Goal: Transaction & Acquisition: Book appointment/travel/reservation

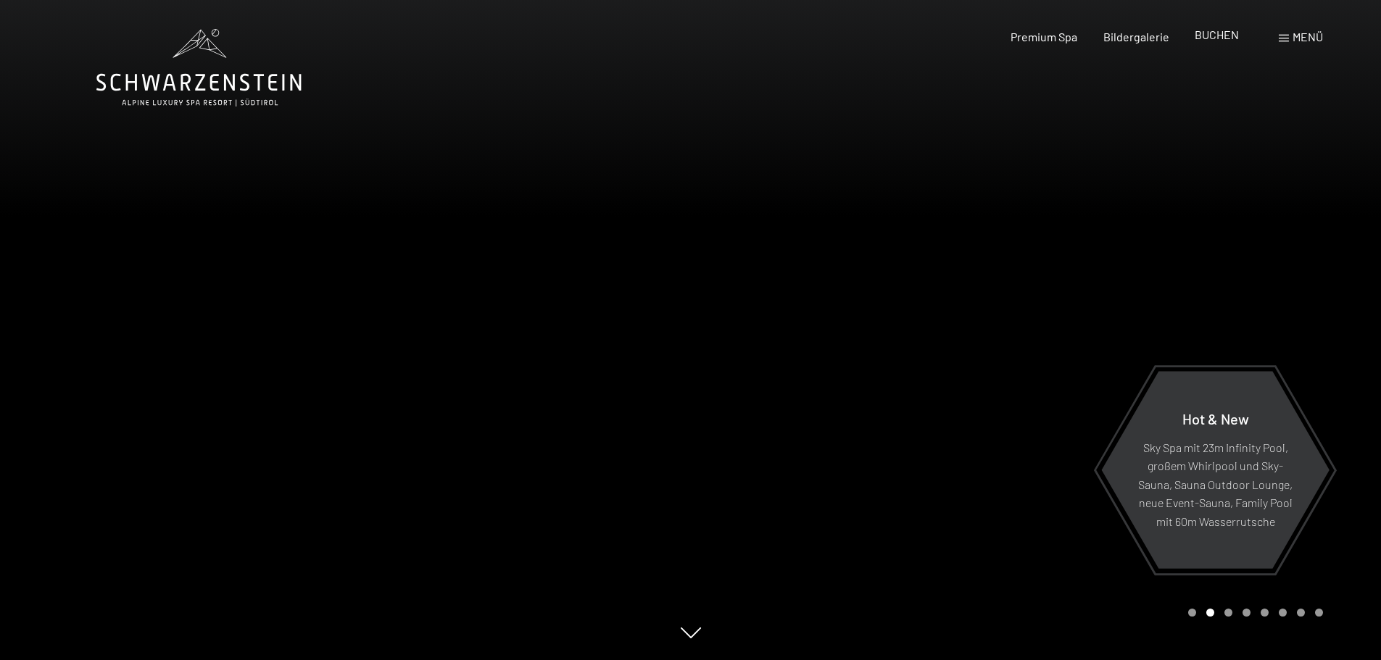
click at [1226, 40] on span "BUCHEN" at bounding box center [1216, 35] width 44 height 14
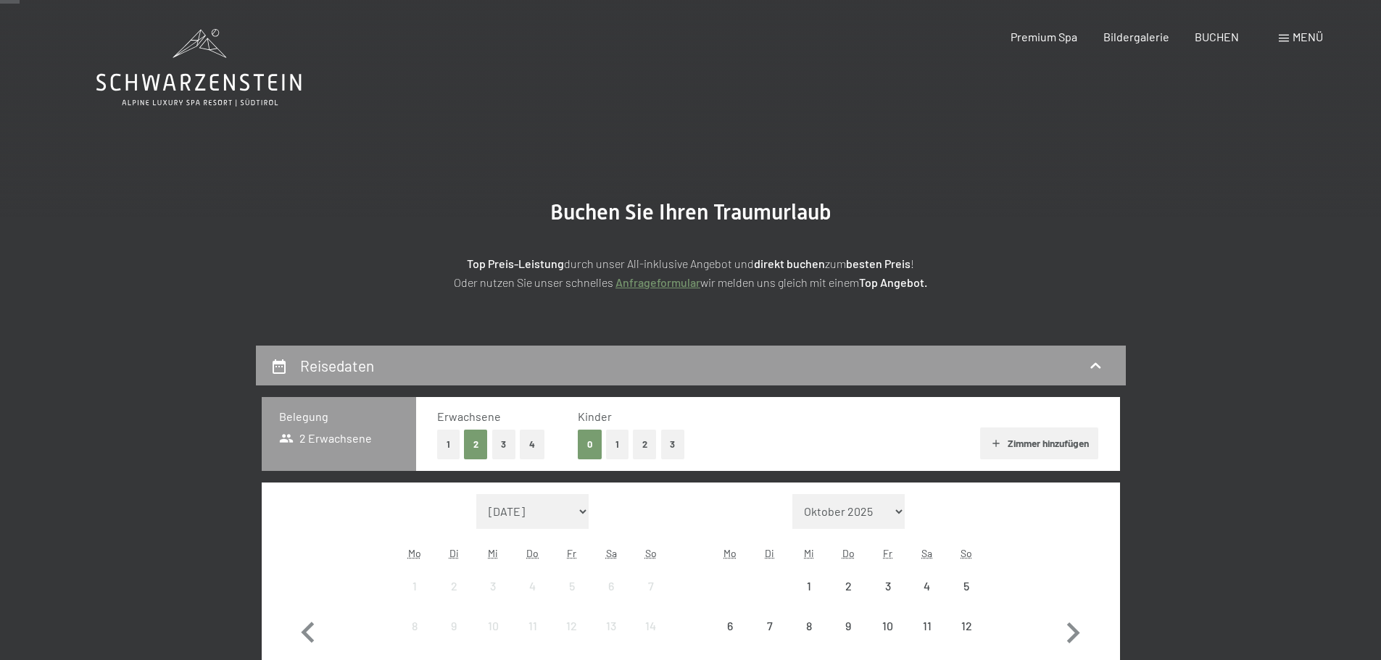
scroll to position [217, 0]
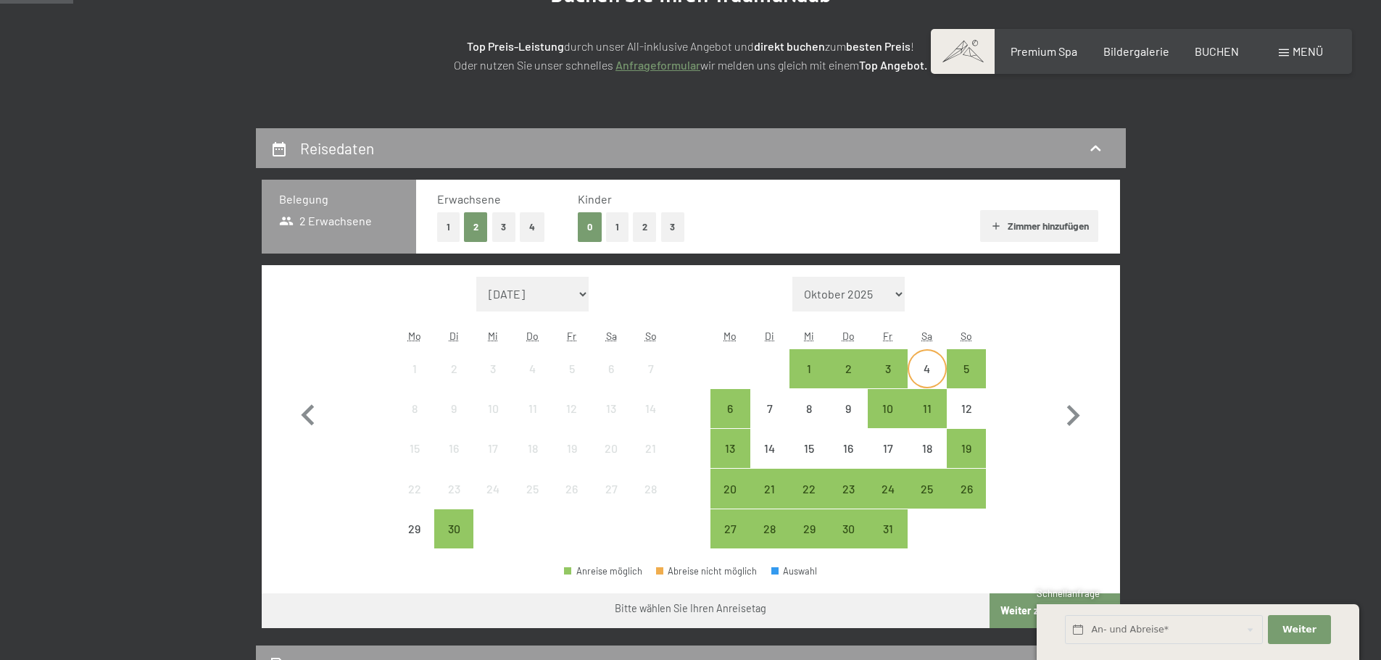
click at [935, 372] on div "4" at bounding box center [927, 381] width 36 height 36
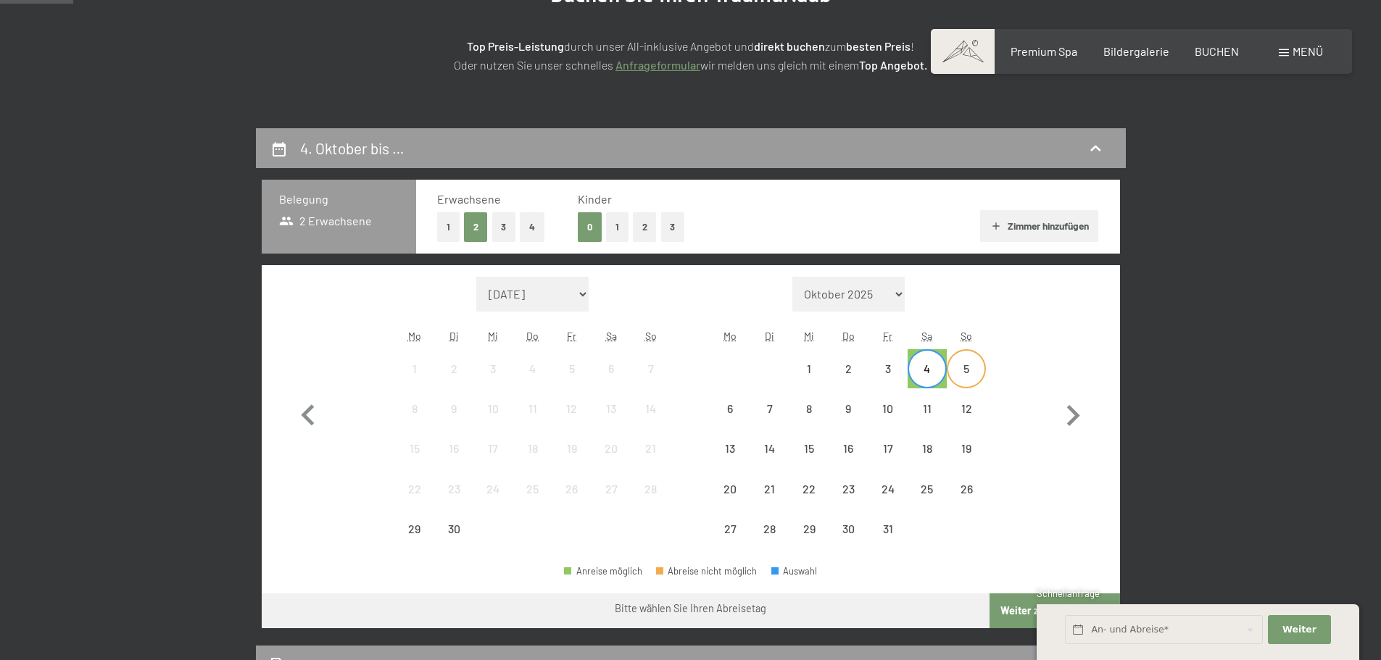
click at [963, 375] on div "5" at bounding box center [966, 381] width 36 height 36
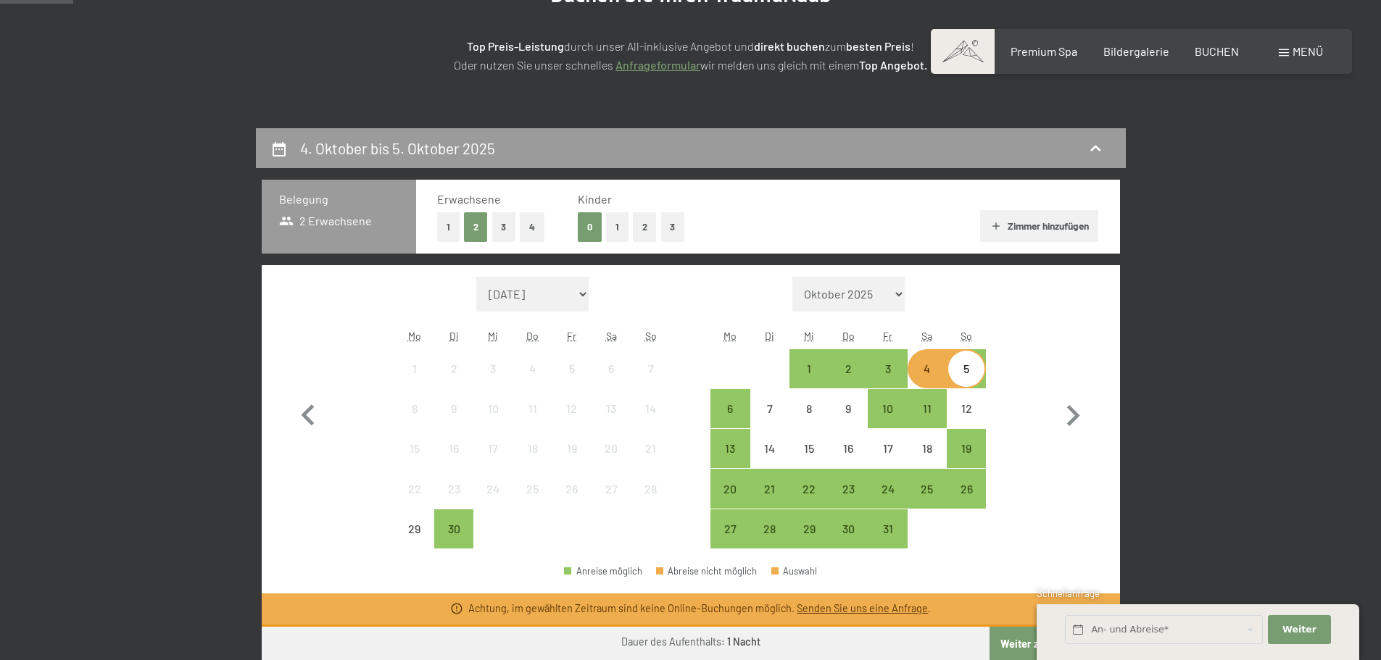
scroll to position [362, 0]
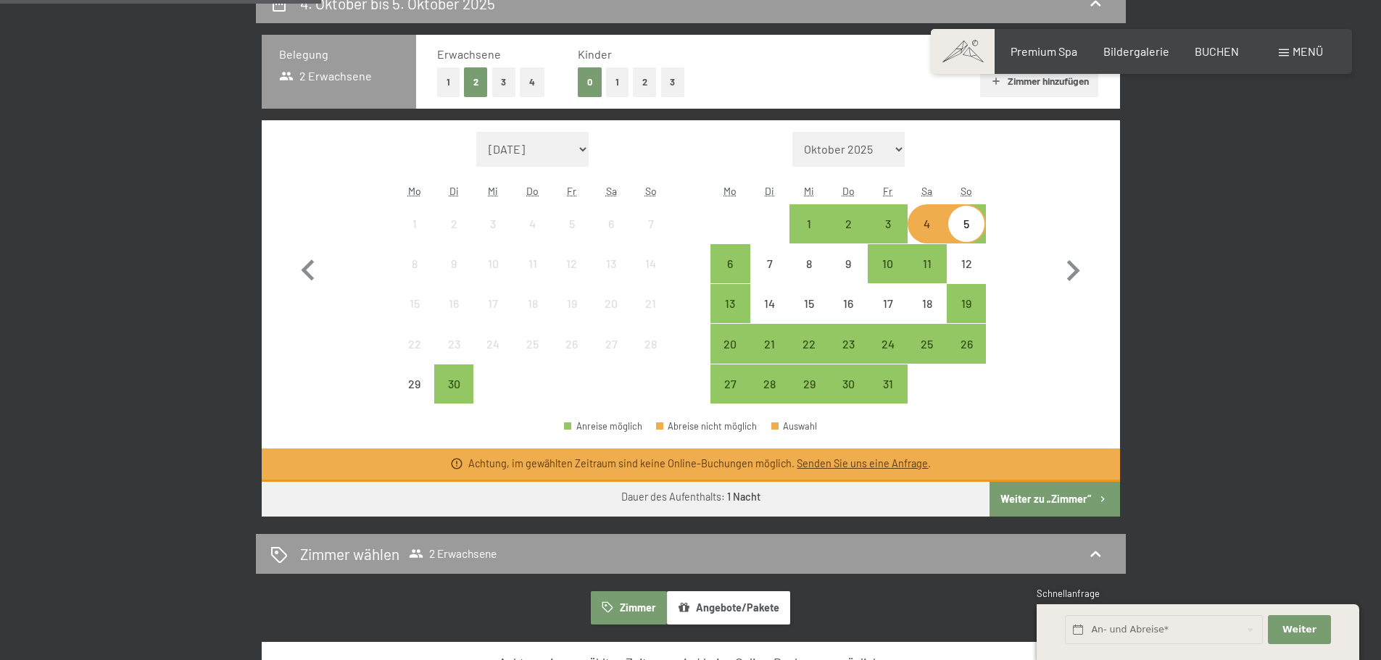
click at [963, 232] on div "5" at bounding box center [966, 236] width 36 height 36
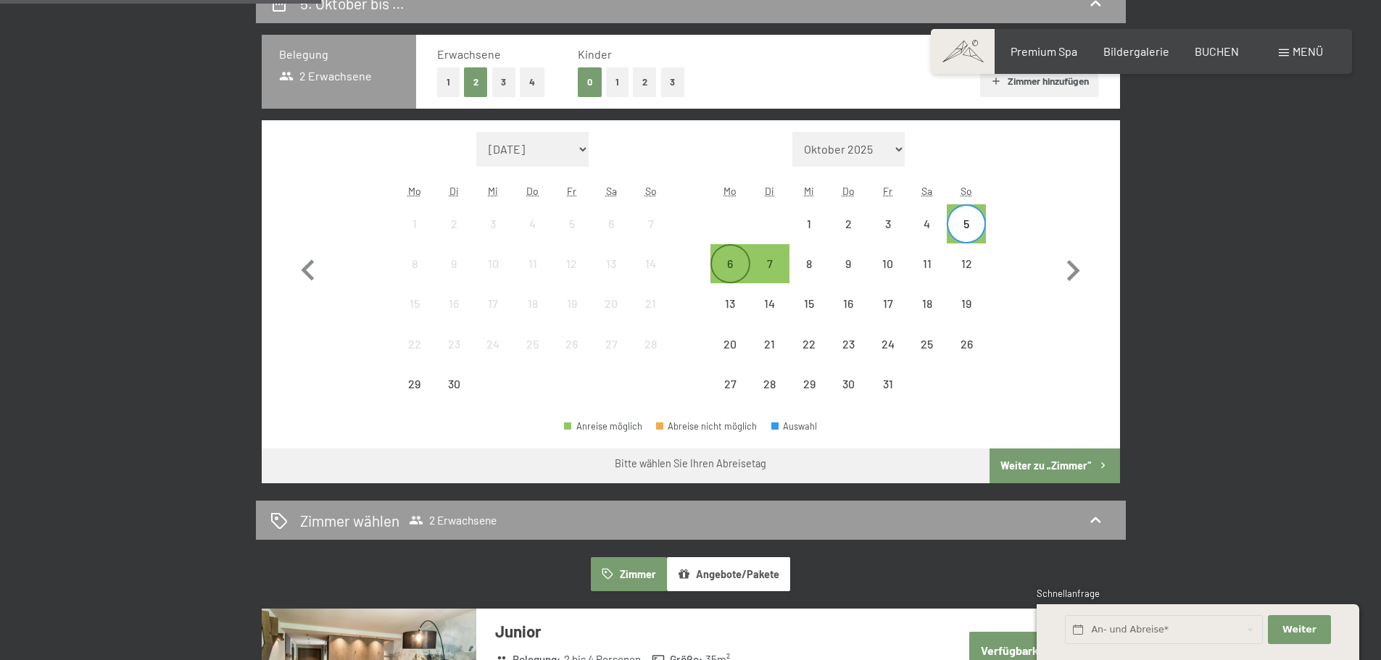
click at [735, 266] on div "6" at bounding box center [730, 276] width 36 height 36
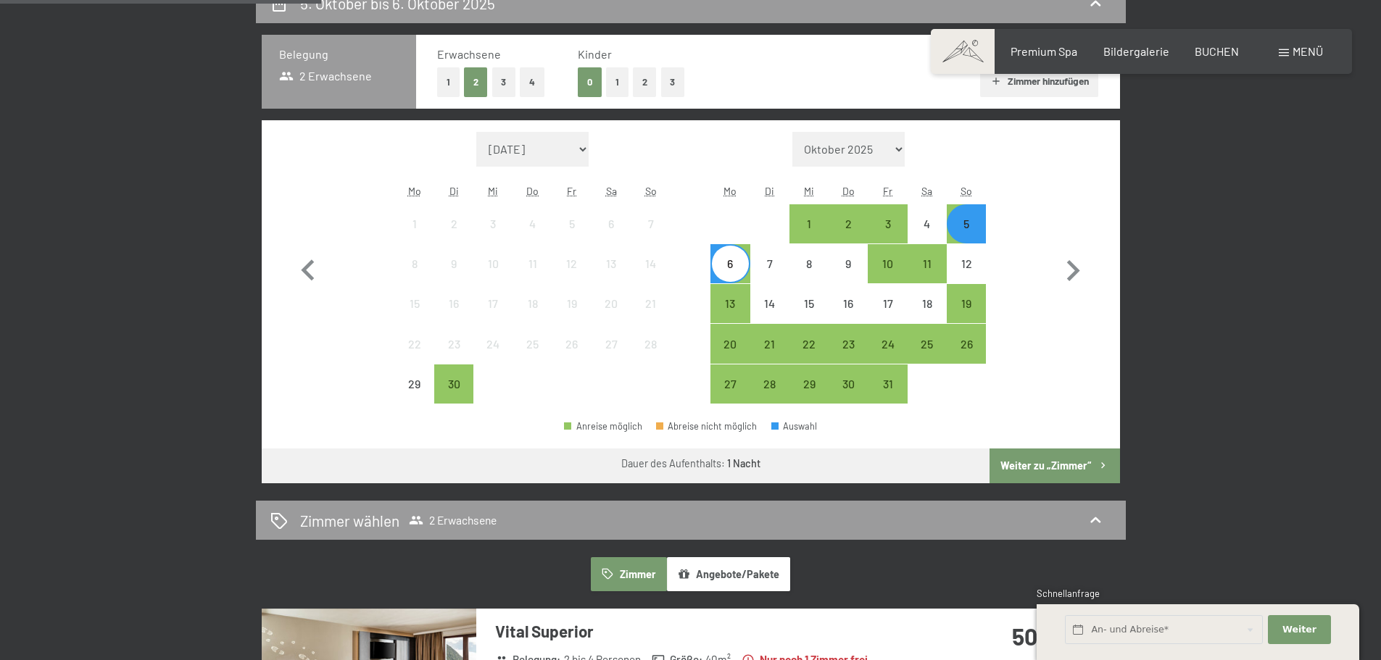
click at [1075, 465] on button "Weiter zu „Zimmer“" at bounding box center [1054, 466] width 130 height 35
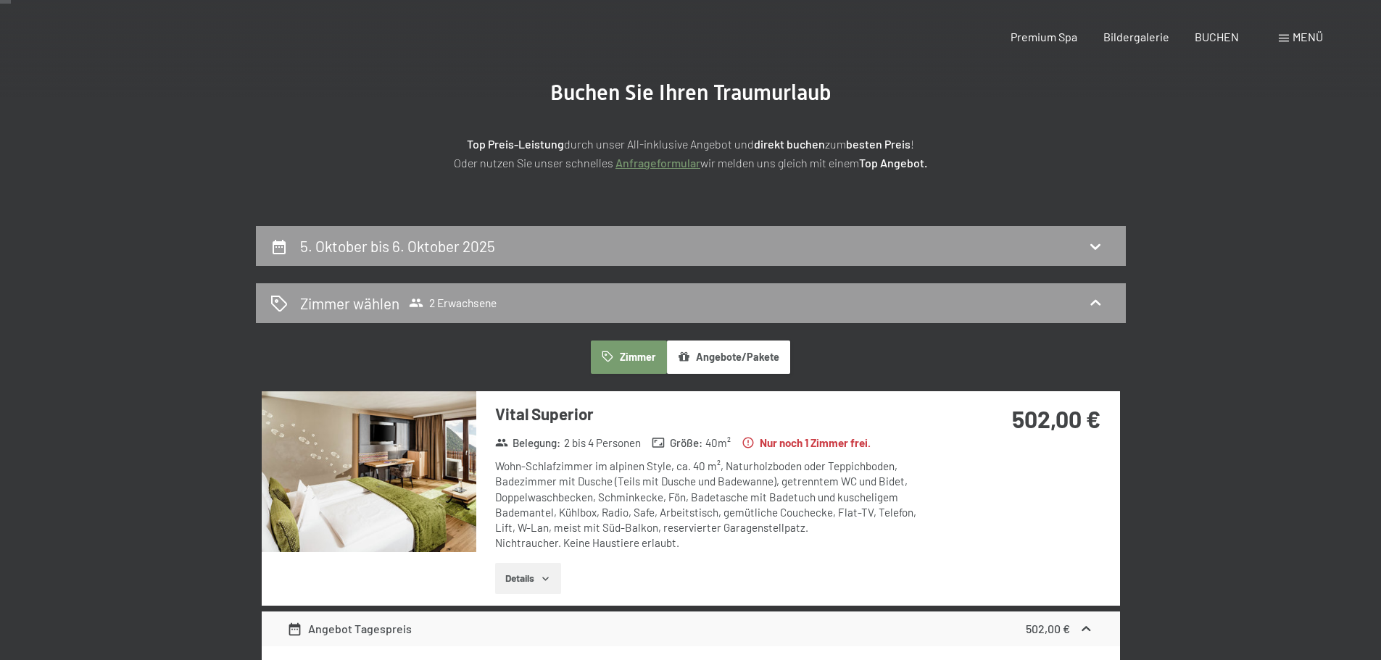
scroll to position [0, 0]
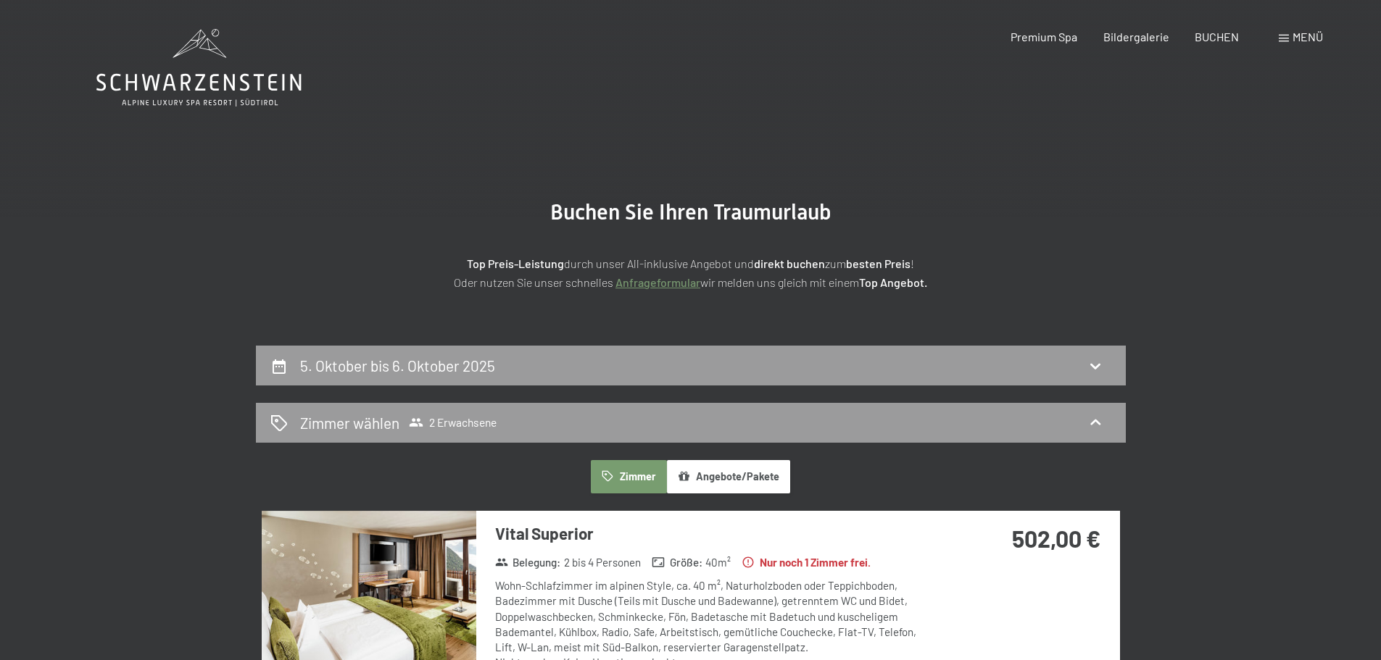
click at [255, 87] on icon at bounding box center [198, 68] width 205 height 78
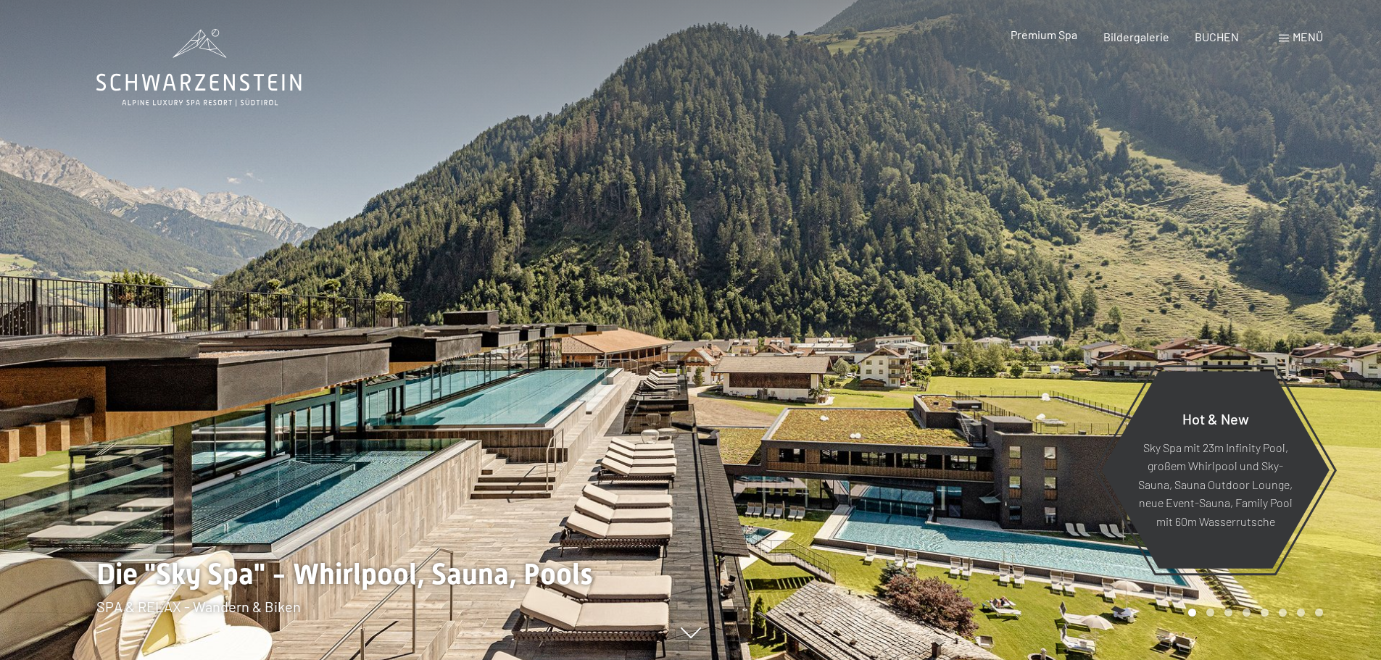
click at [1058, 35] on span "Premium Spa" at bounding box center [1043, 35] width 67 height 14
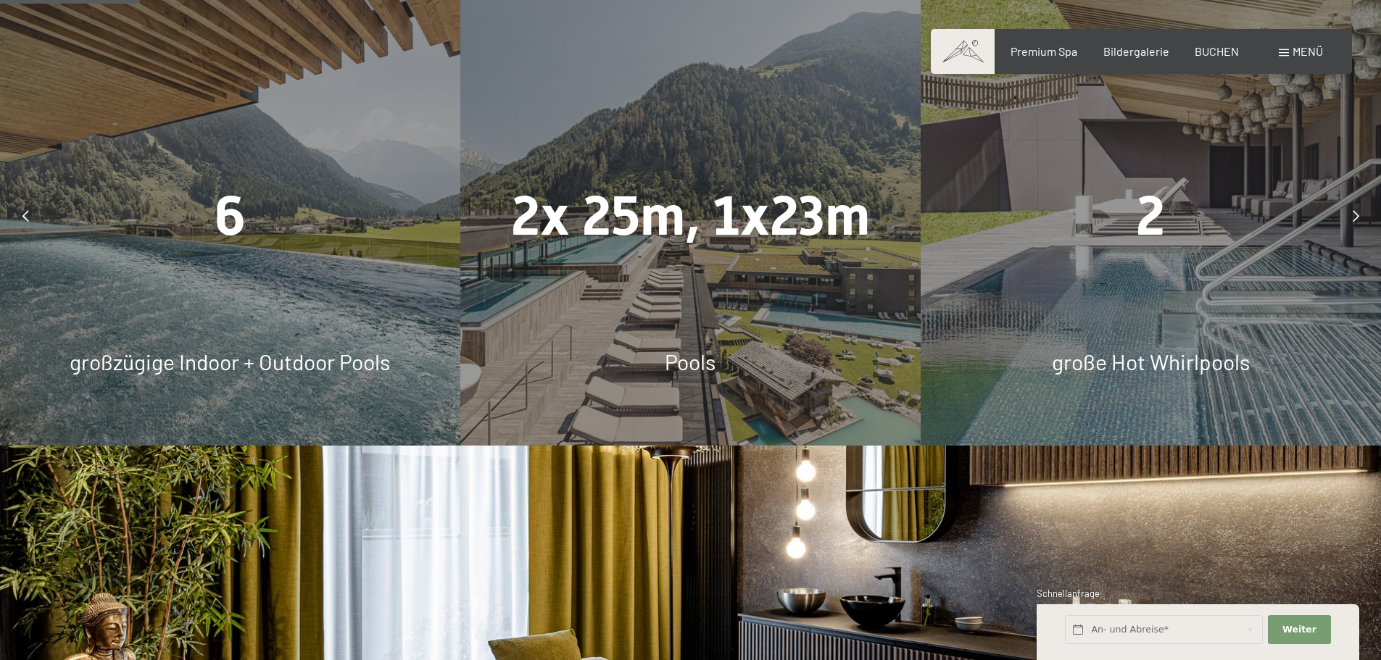
scroll to position [1087, 0]
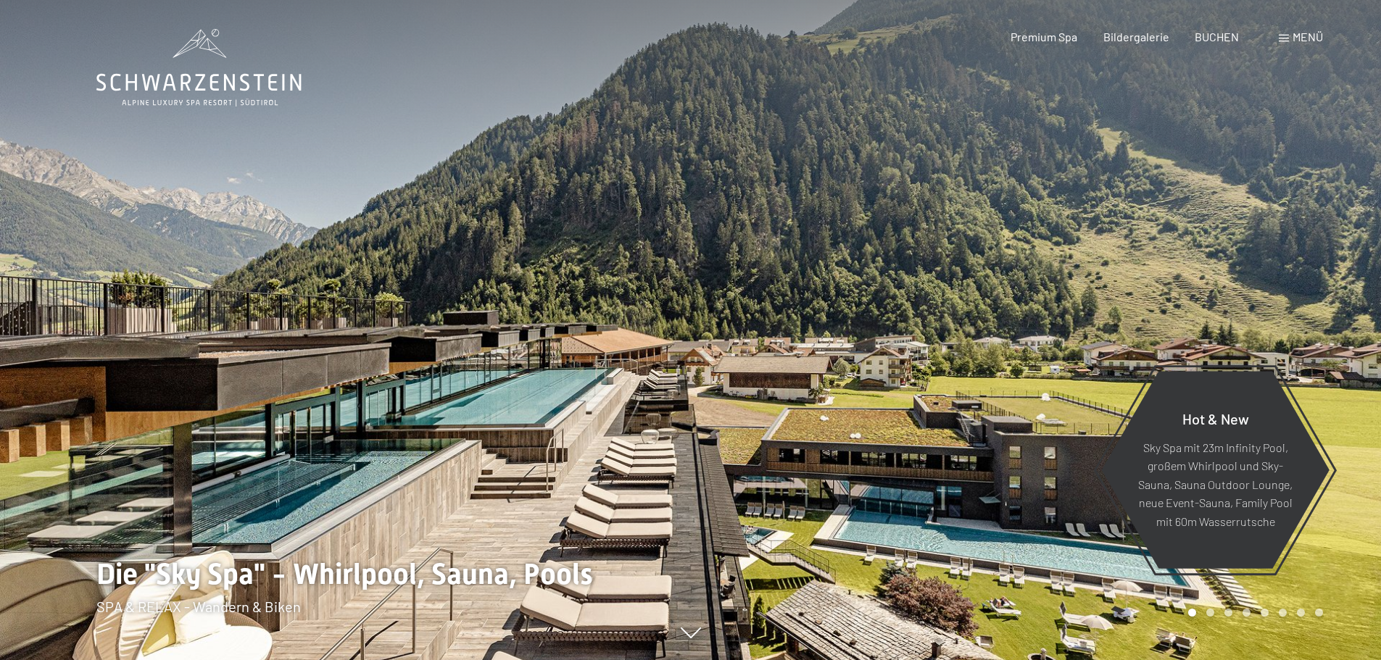
click at [1303, 37] on span "Menü" at bounding box center [1307, 37] width 30 height 14
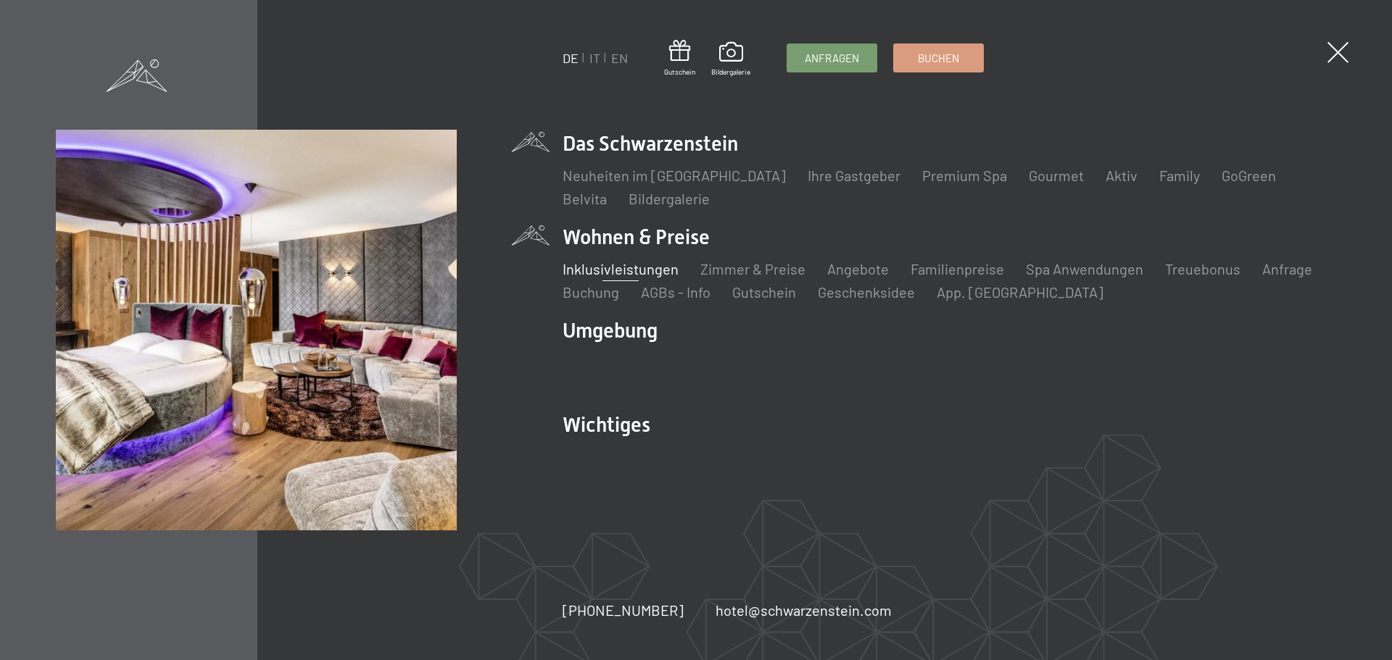
click at [633, 272] on link "Inklusivleistungen" at bounding box center [620, 268] width 116 height 17
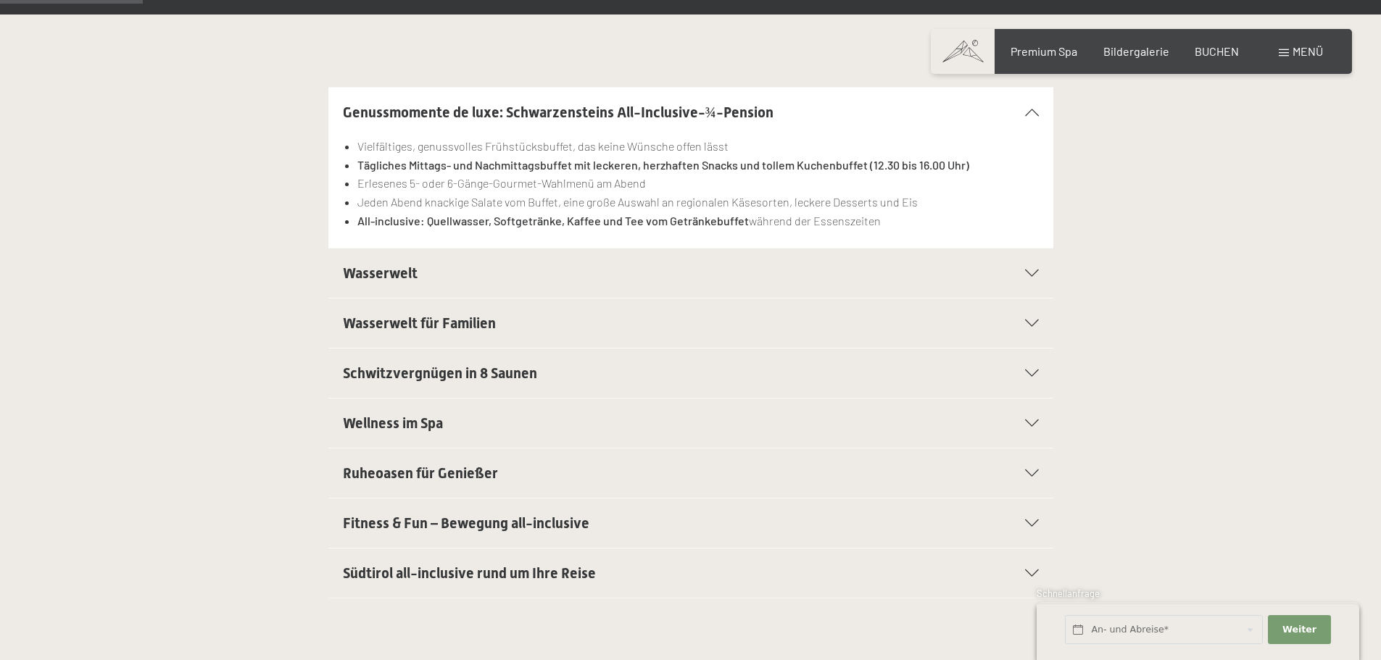
scroll to position [435, 0]
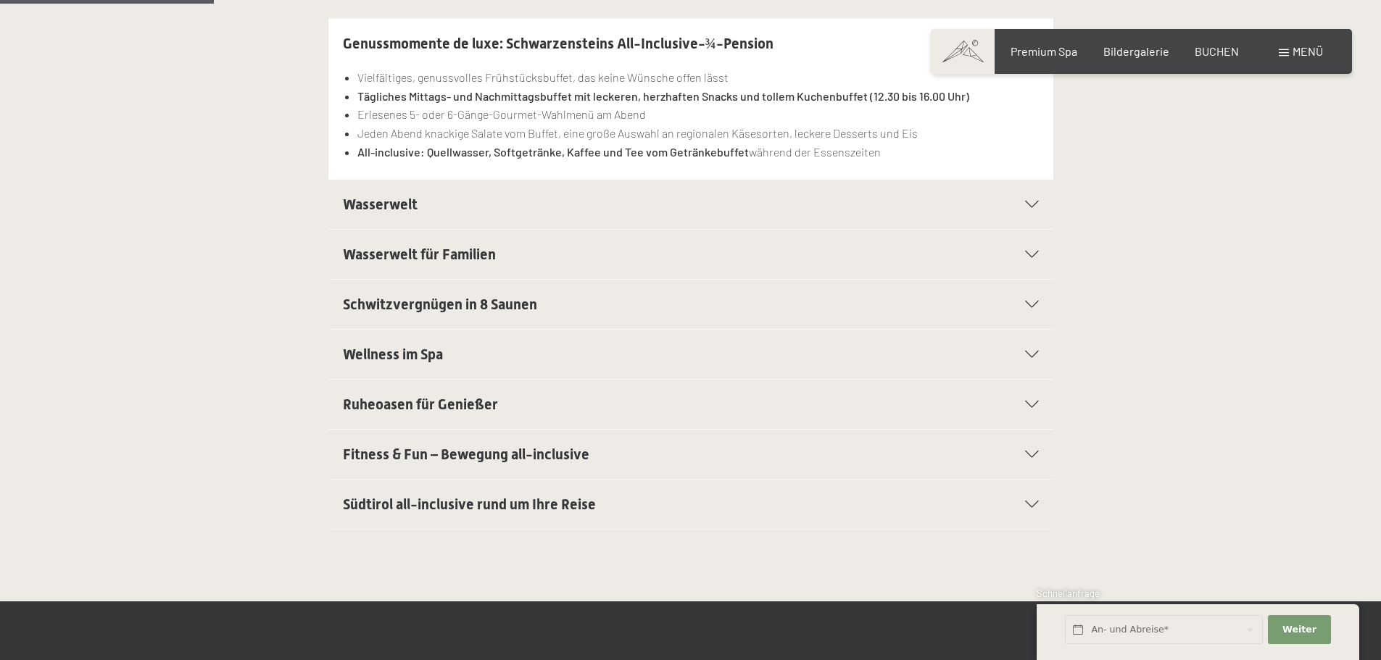
click at [560, 204] on h2 "Wasserwelt" at bounding box center [656, 204] width 626 height 20
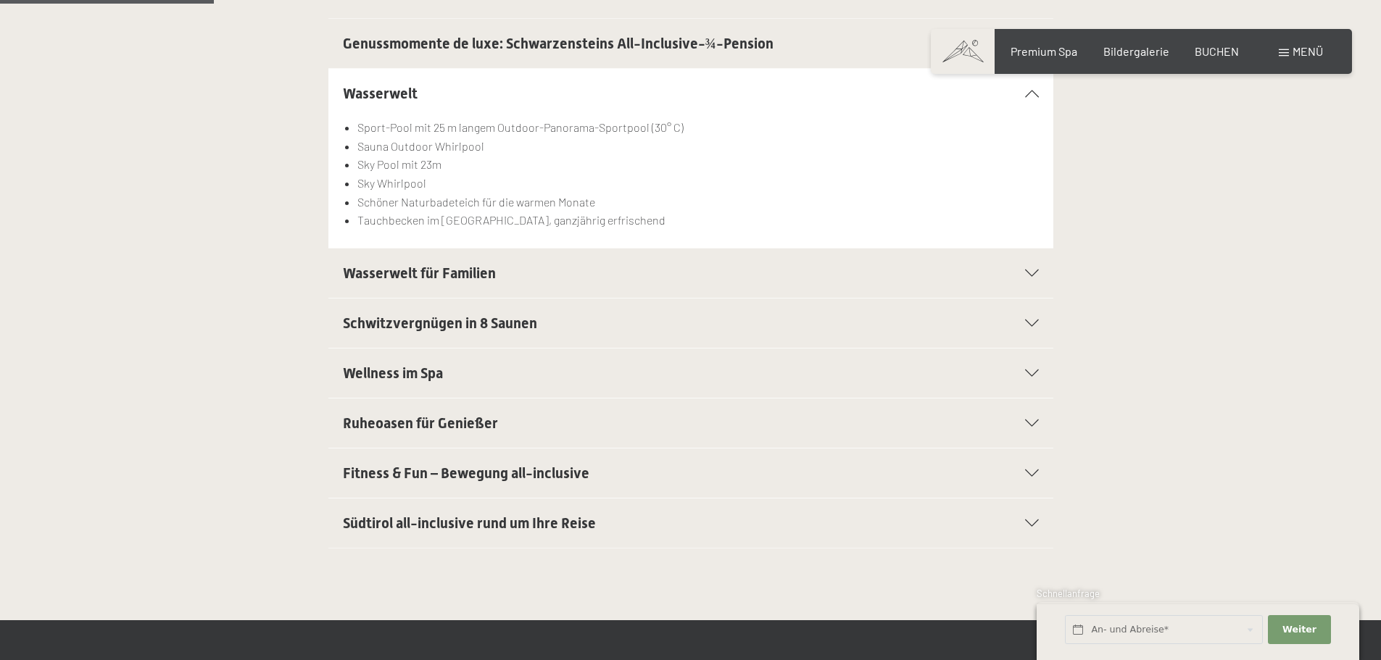
click at [556, 320] on h2 "Schwitzvergnügen in 8 Saunen" at bounding box center [656, 323] width 626 height 20
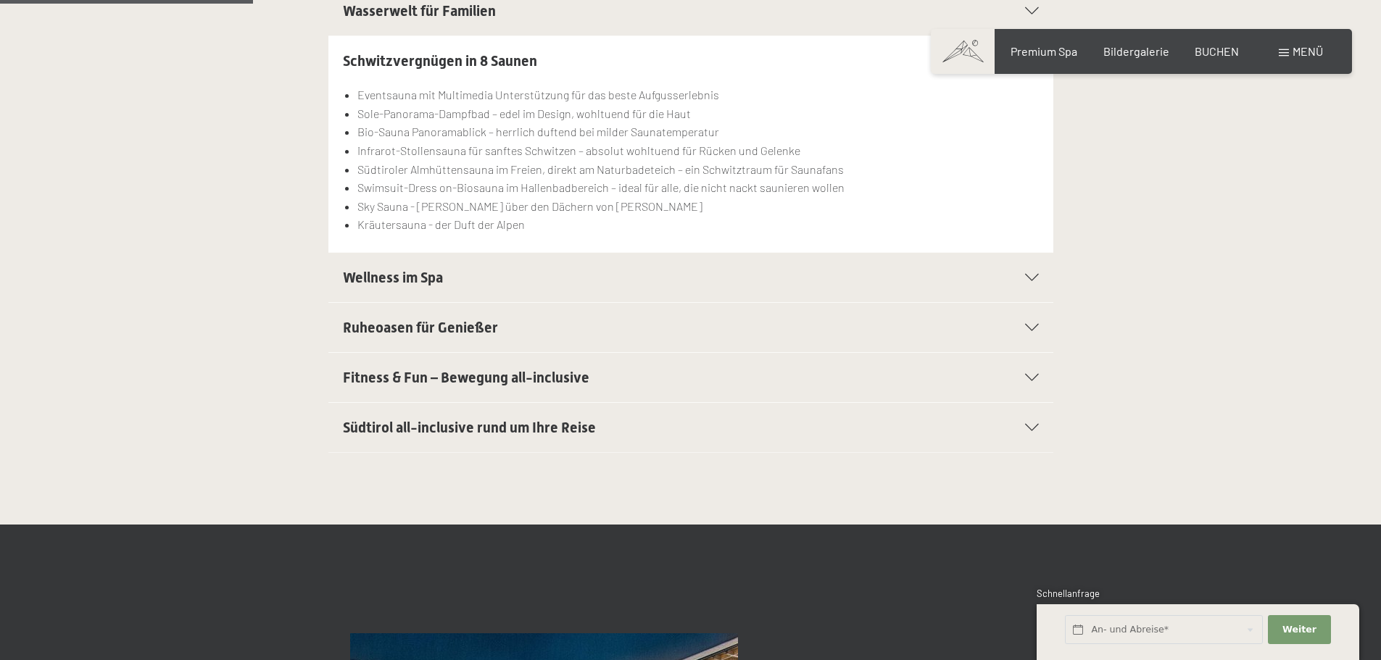
scroll to position [580, 0]
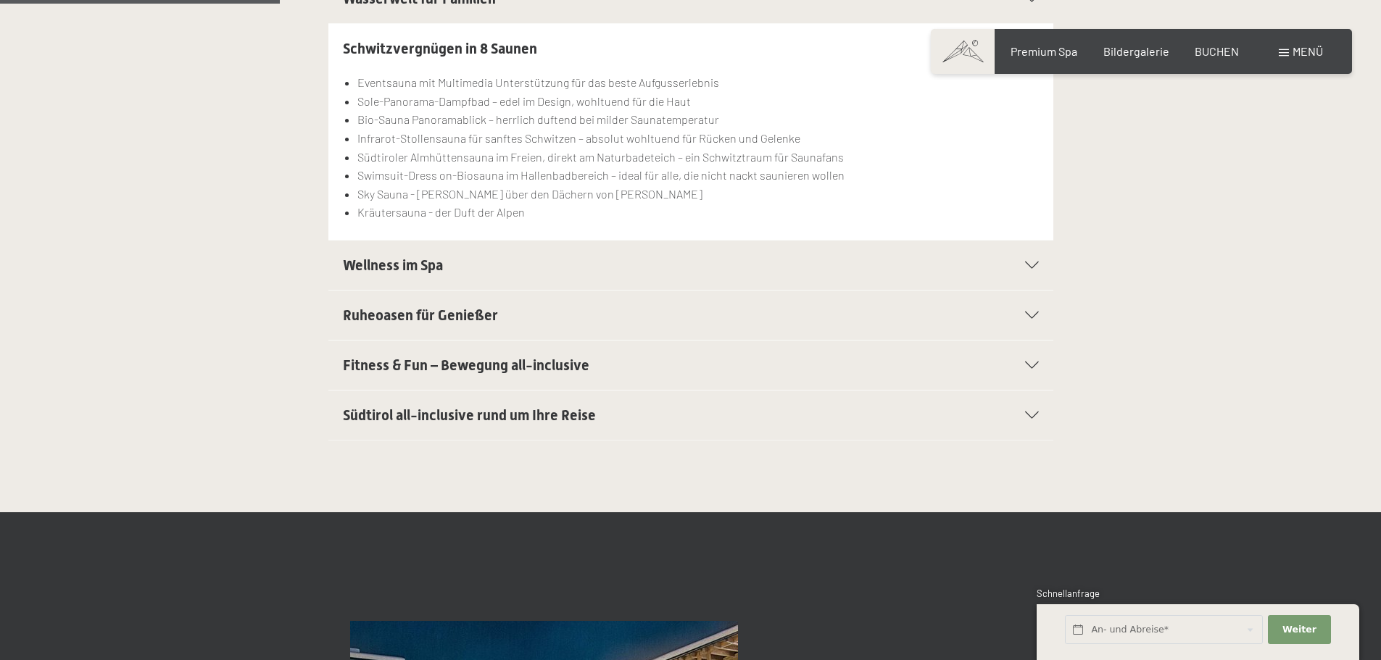
click at [551, 273] on h2 "Wellness im Spa" at bounding box center [656, 265] width 626 height 20
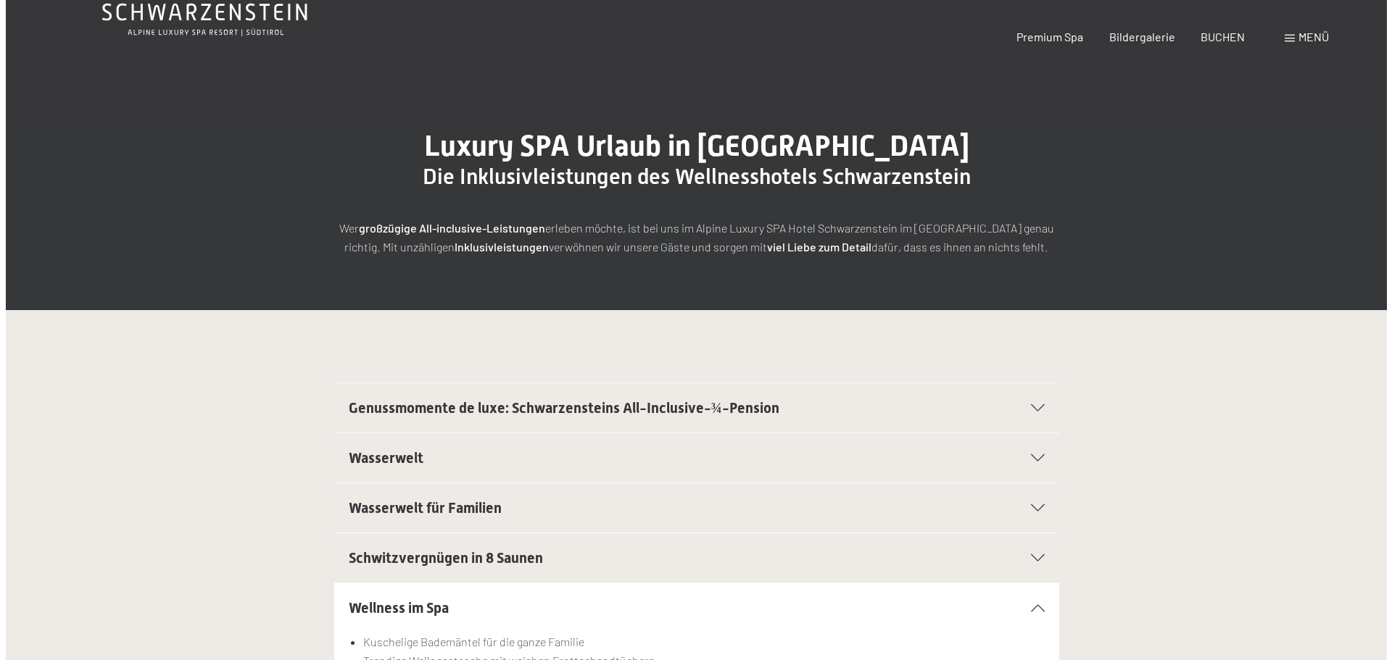
scroll to position [0, 0]
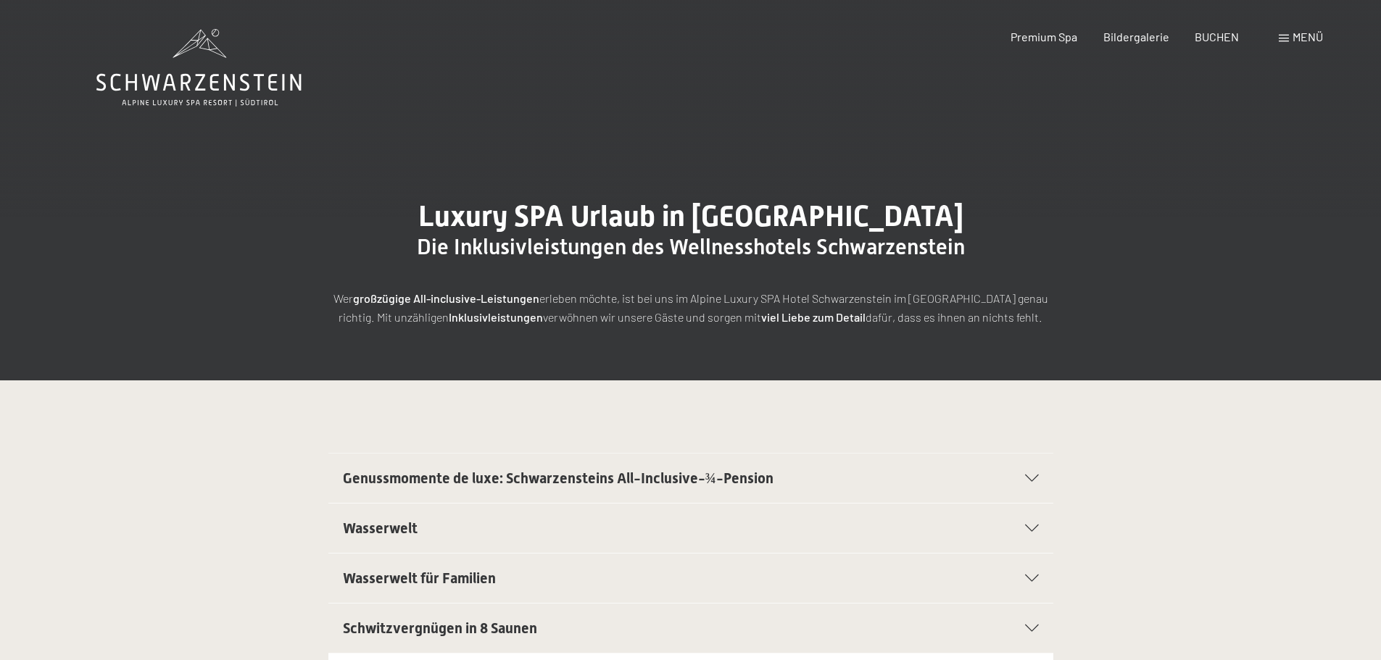
click at [1305, 37] on span "Menü" at bounding box center [1307, 37] width 30 height 14
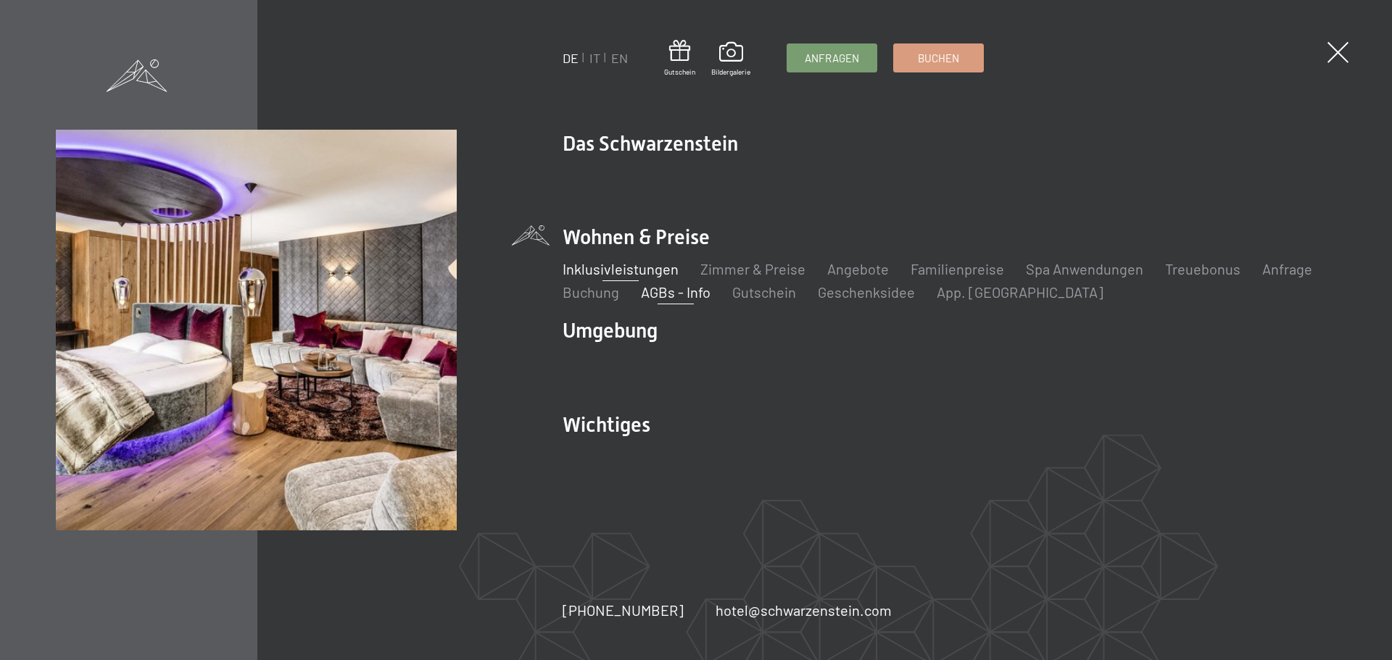
click at [662, 289] on link "AGBs - Info" at bounding box center [676, 291] width 70 height 17
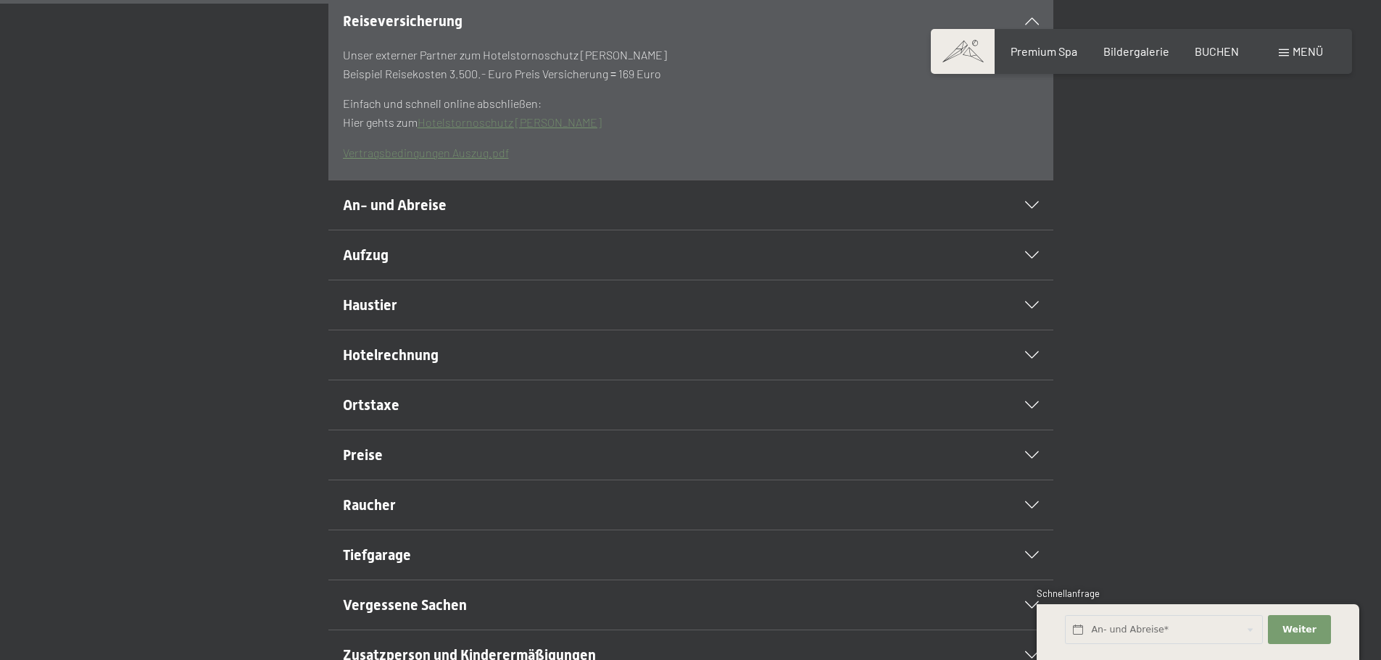
click at [481, 215] on h2 "An- und Abreise" at bounding box center [656, 205] width 626 height 20
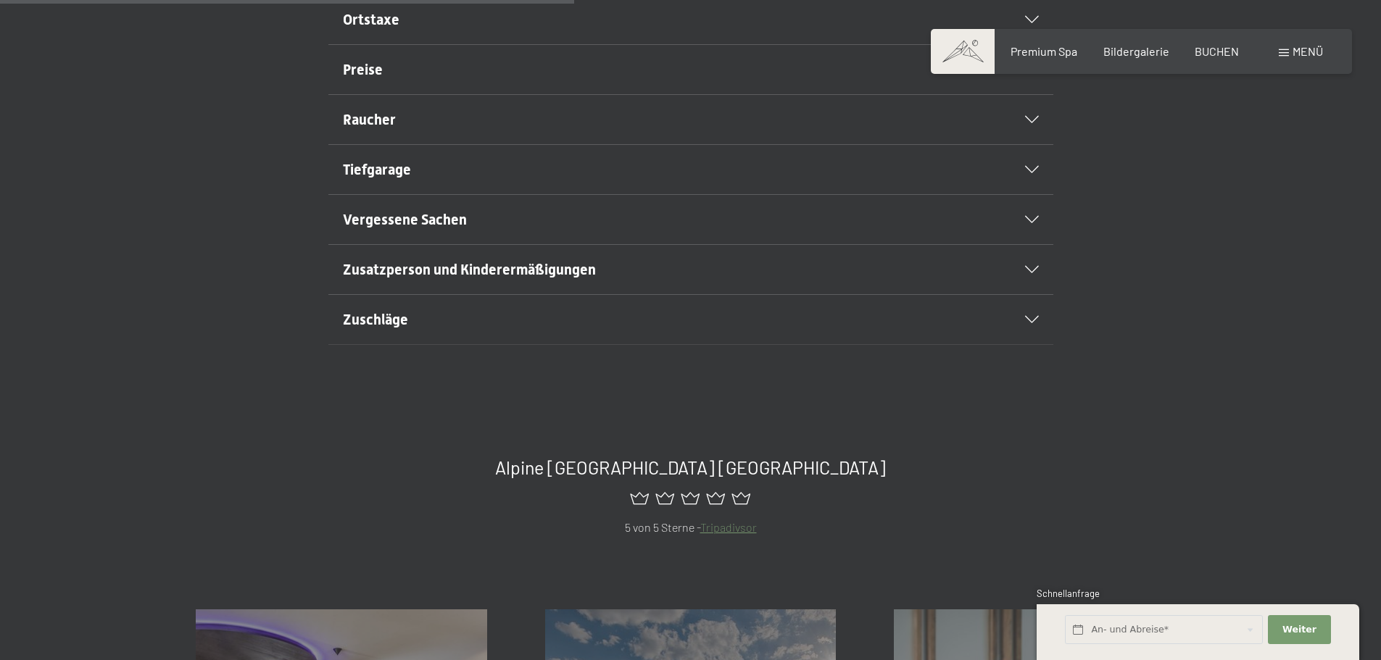
scroll to position [725, 0]
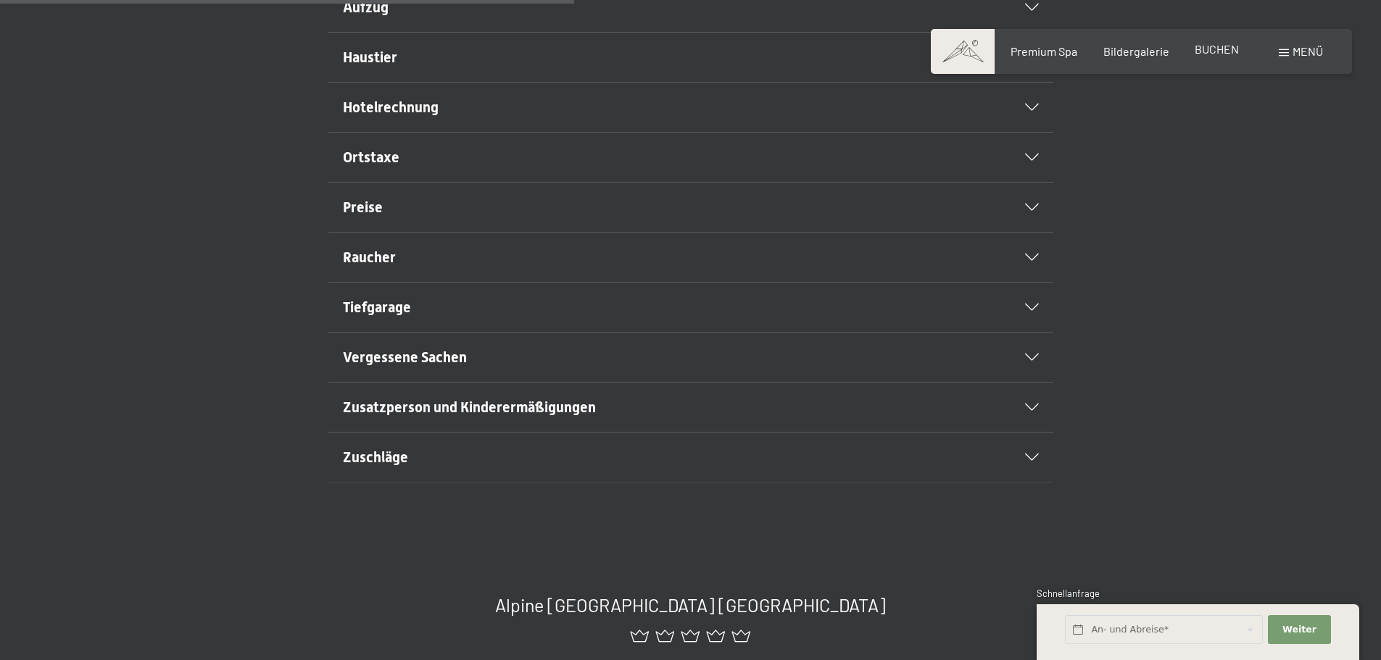
click at [1213, 54] on span "BUCHEN" at bounding box center [1216, 49] width 44 height 14
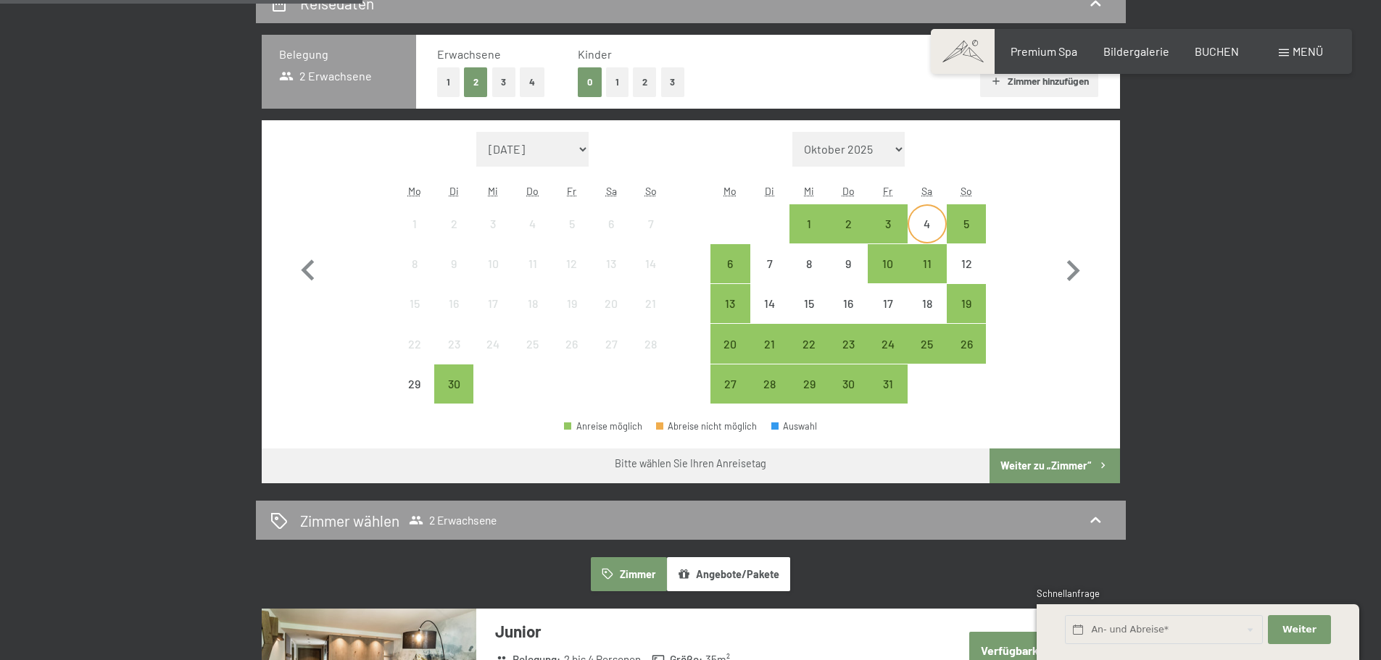
click at [923, 232] on div "4" at bounding box center [927, 236] width 36 height 36
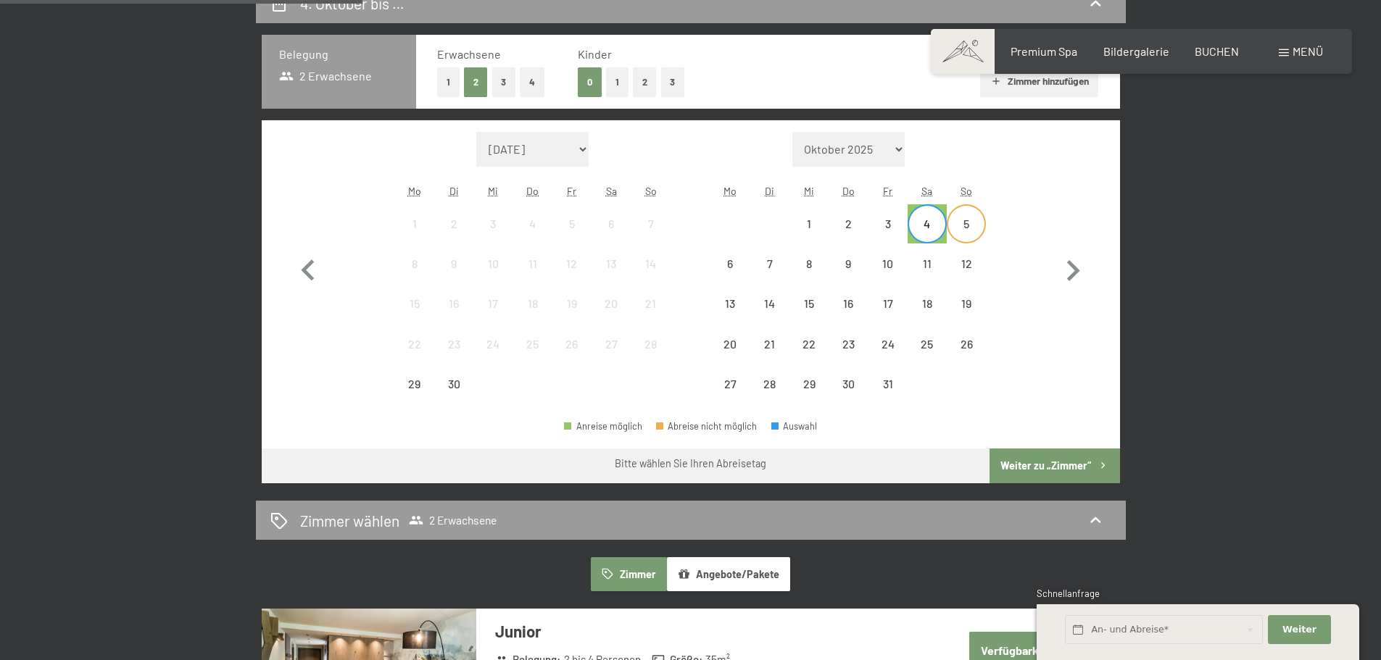
click at [960, 231] on div "5" at bounding box center [966, 236] width 36 height 36
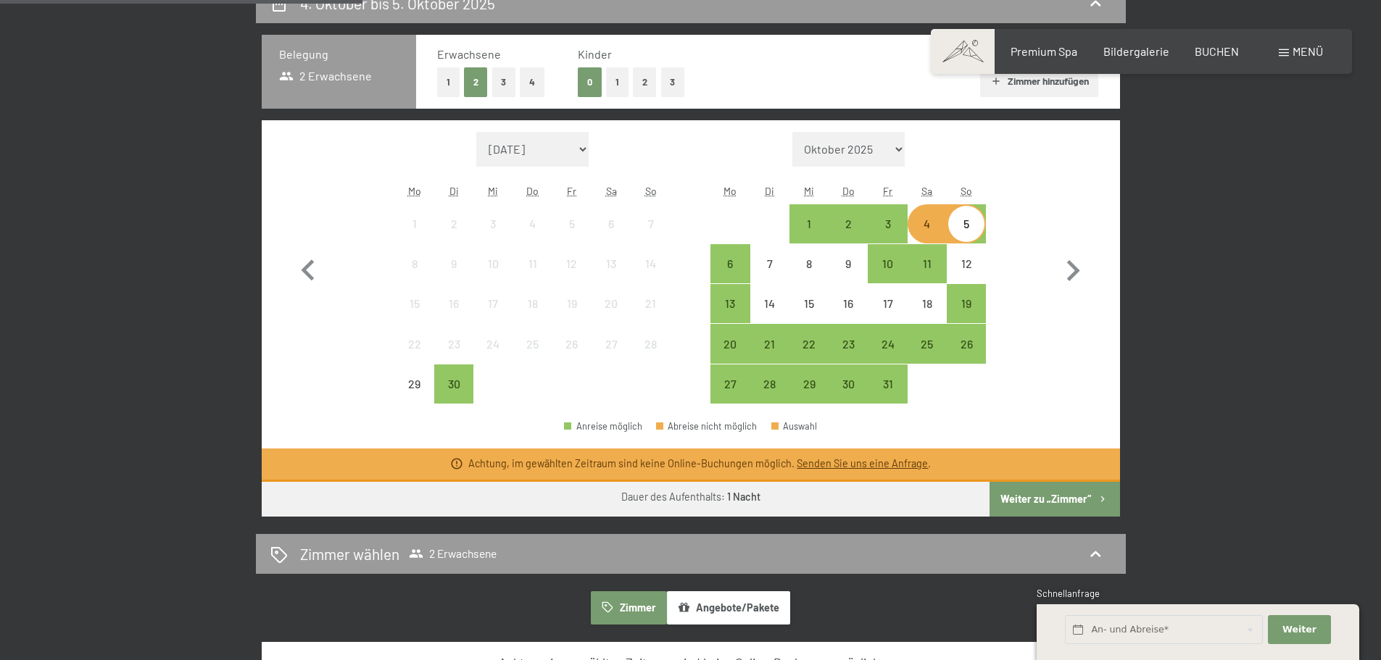
click at [1049, 501] on button "Weiter zu „Zimmer“" at bounding box center [1054, 499] width 130 height 35
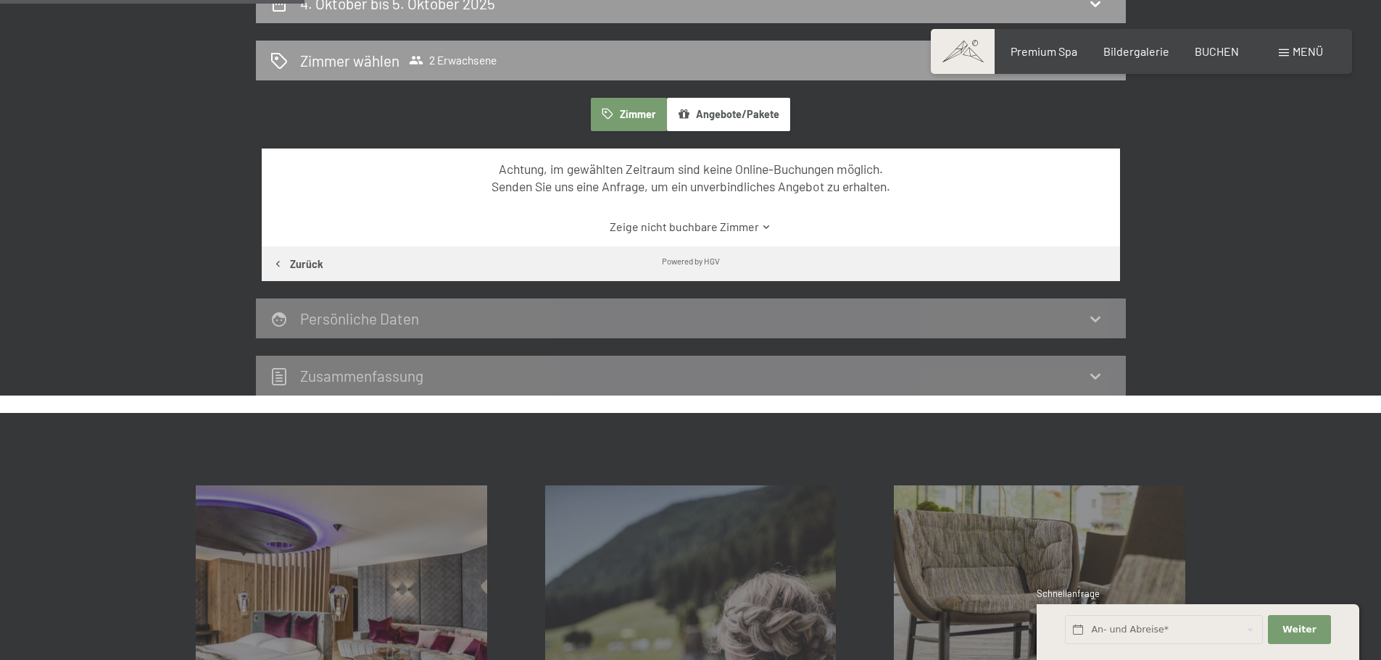
scroll to position [346, 0]
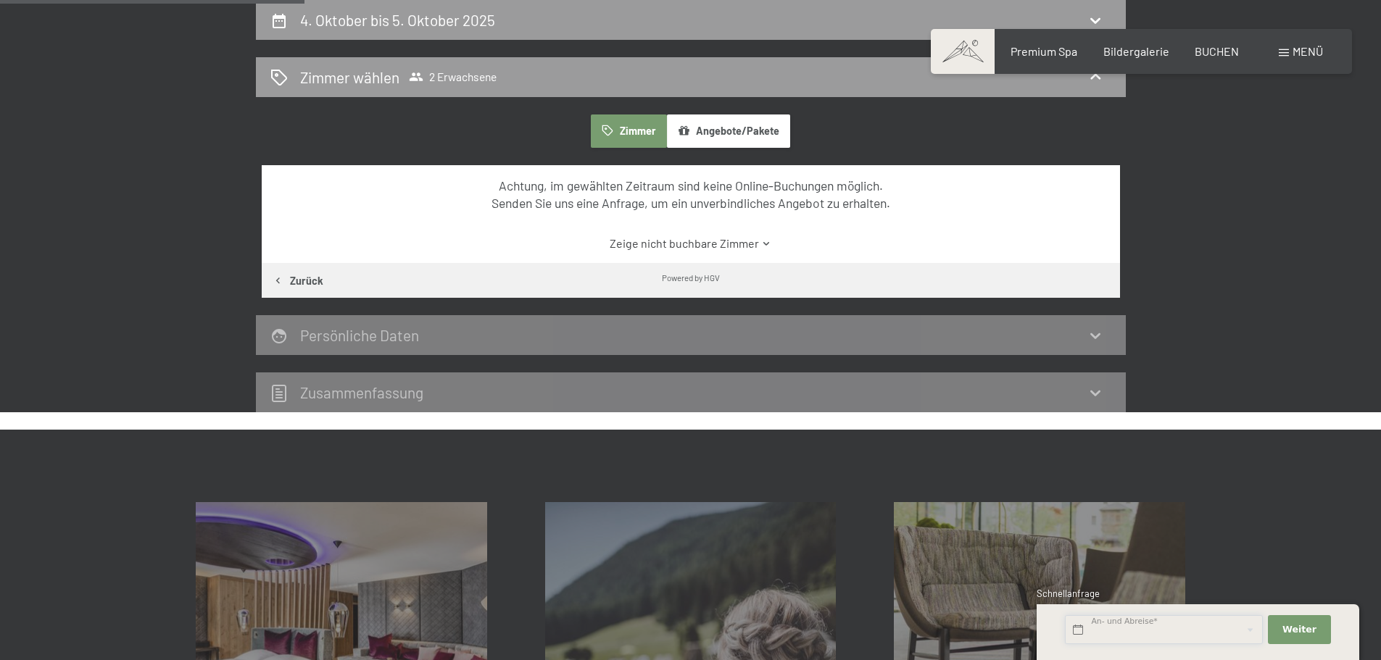
click at [1140, 632] on input "text" at bounding box center [1164, 630] width 198 height 30
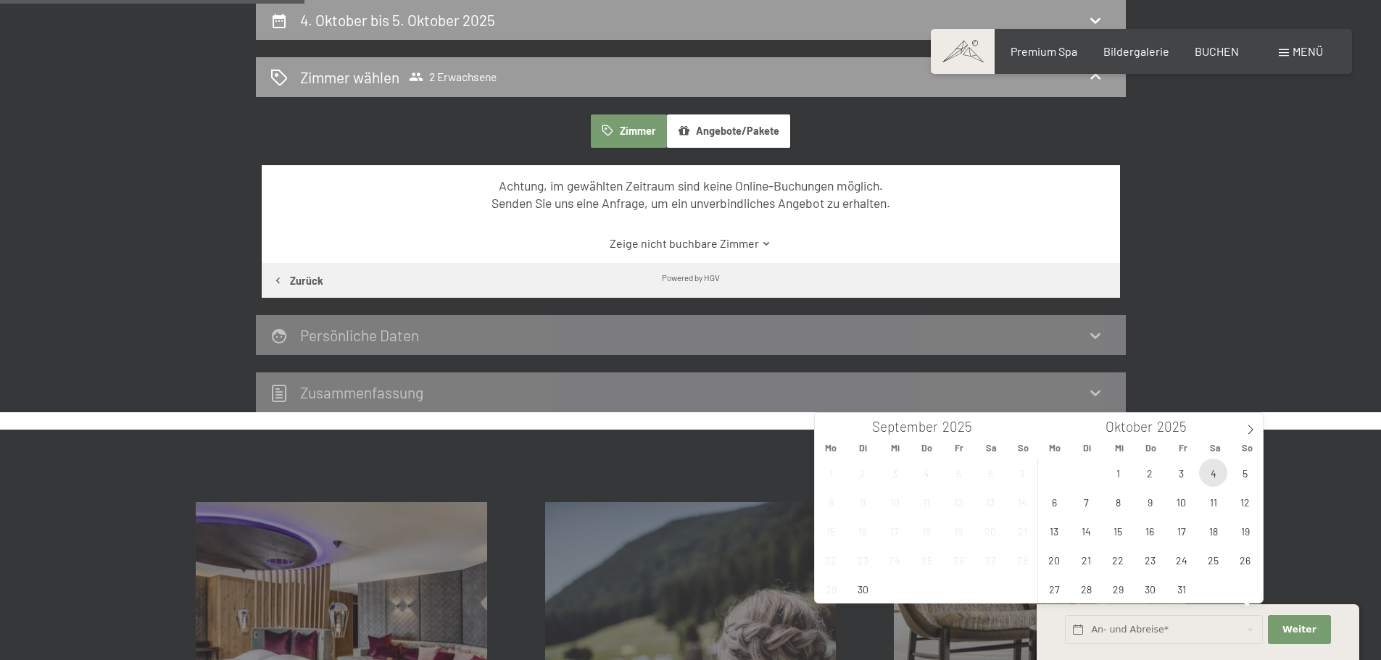
click at [1202, 473] on span "4" at bounding box center [1213, 473] width 28 height 28
click at [1236, 470] on span "5" at bounding box center [1245, 473] width 28 height 28
type input "Sa. 04.10.2025 - So. 05.10.2025"
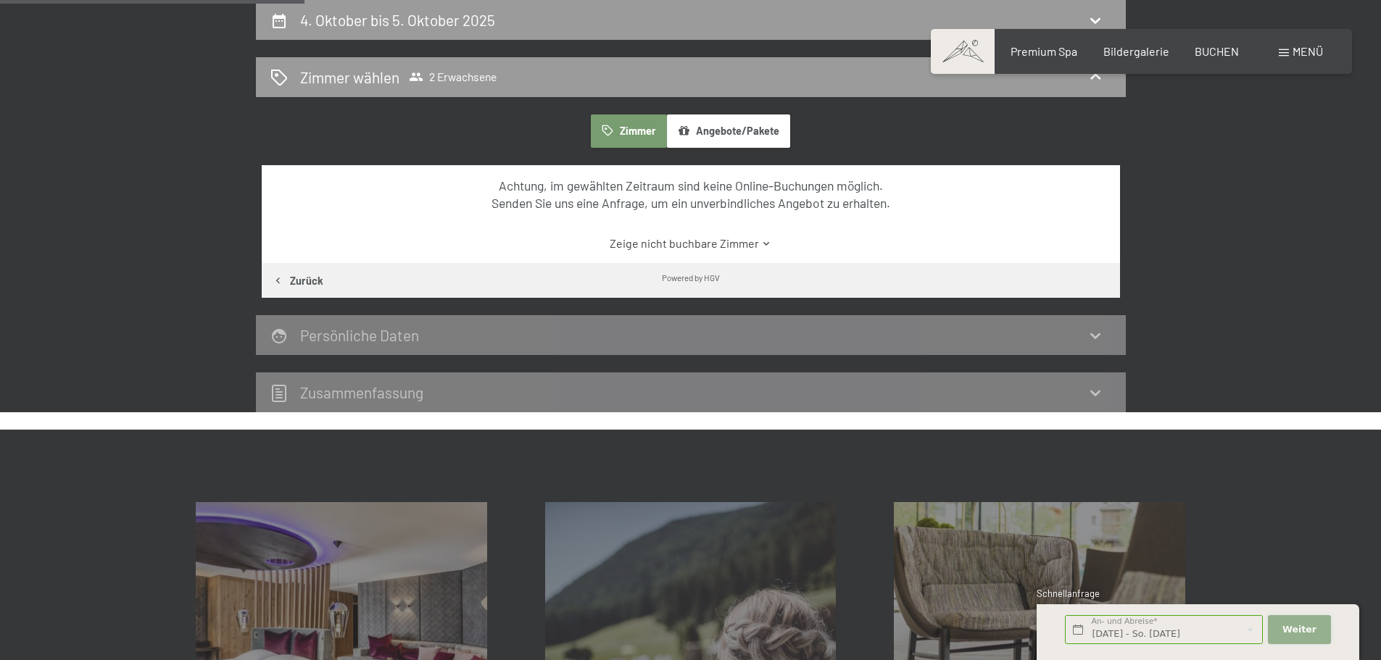
click at [1302, 622] on button "Weiter Adressfelder ausblenden" at bounding box center [1299, 630] width 62 height 30
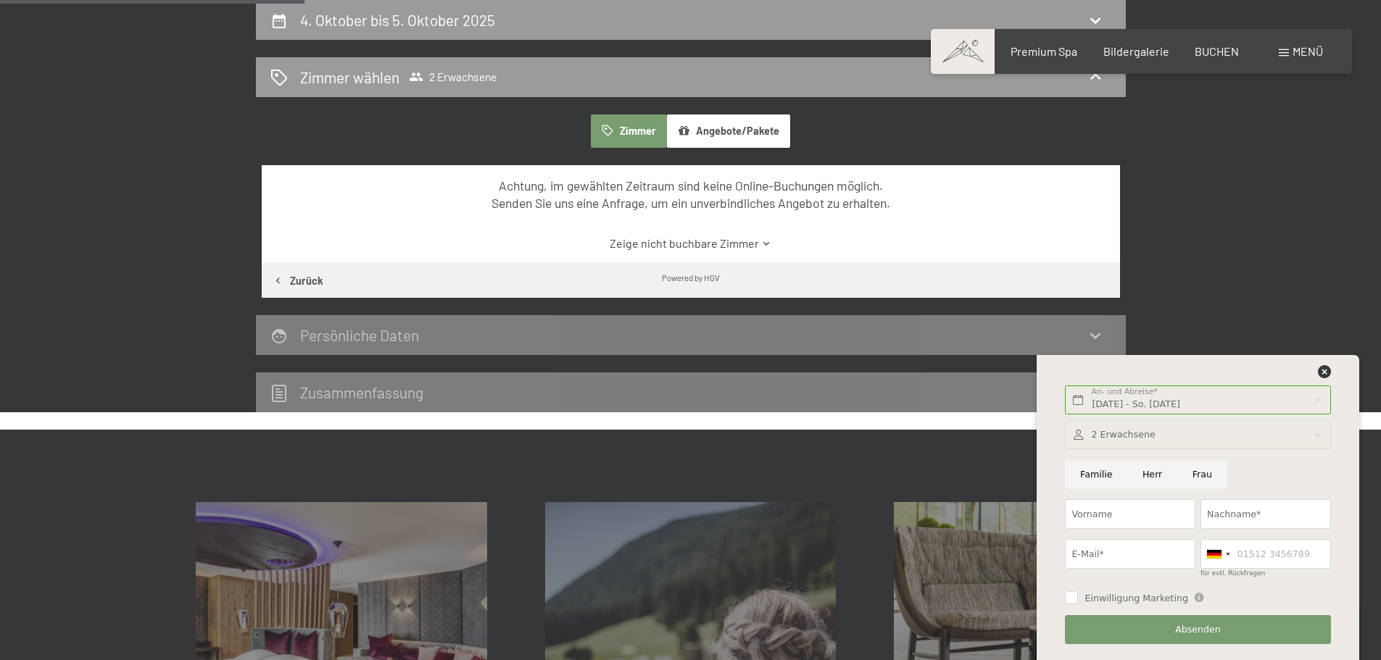
click at [1186, 477] on input "Frau" at bounding box center [1202, 475] width 50 height 30
radio input "true"
click at [1139, 509] on input "Vorname" at bounding box center [1130, 514] width 130 height 30
type input "Jasmina"
type input "Lintner"
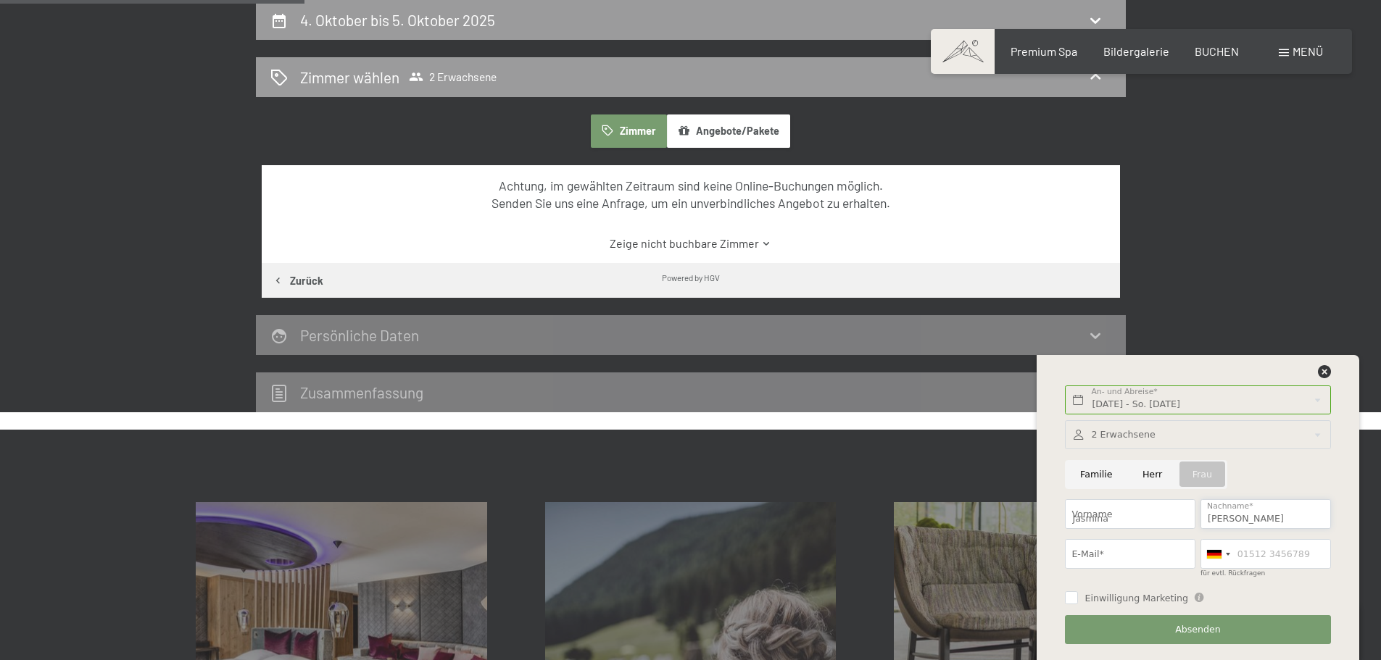
type input "jassi1983@gmx.net"
type input "06766607095"
click at [1301, 587] on div "Einwilligung Marketing Der Unterfertigte, der die Aufklärung laut Link gelesen …" at bounding box center [1198, 596] width 270 height 27
click at [1268, 556] on input "06766607095" at bounding box center [1265, 554] width 130 height 30
click at [1222, 556] on div at bounding box center [1217, 554] width 33 height 28
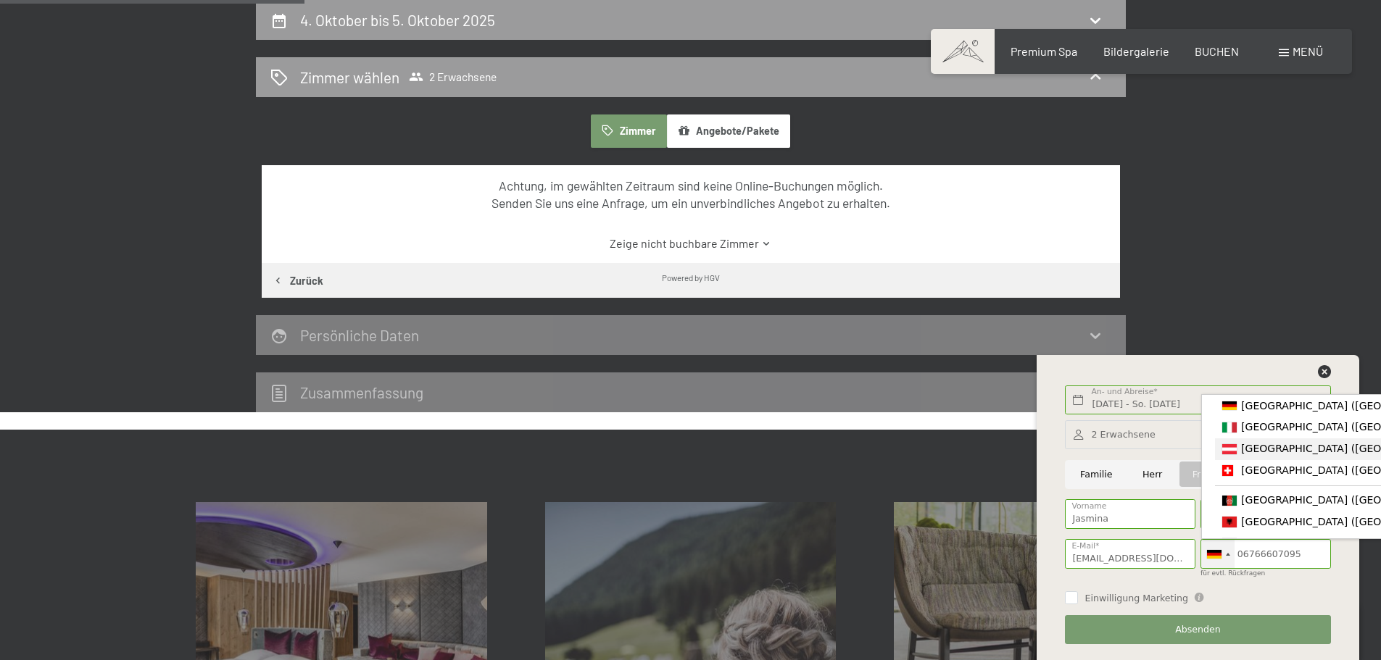
click at [1229, 449] on div "List of countries" at bounding box center [1229, 449] width 14 height 10
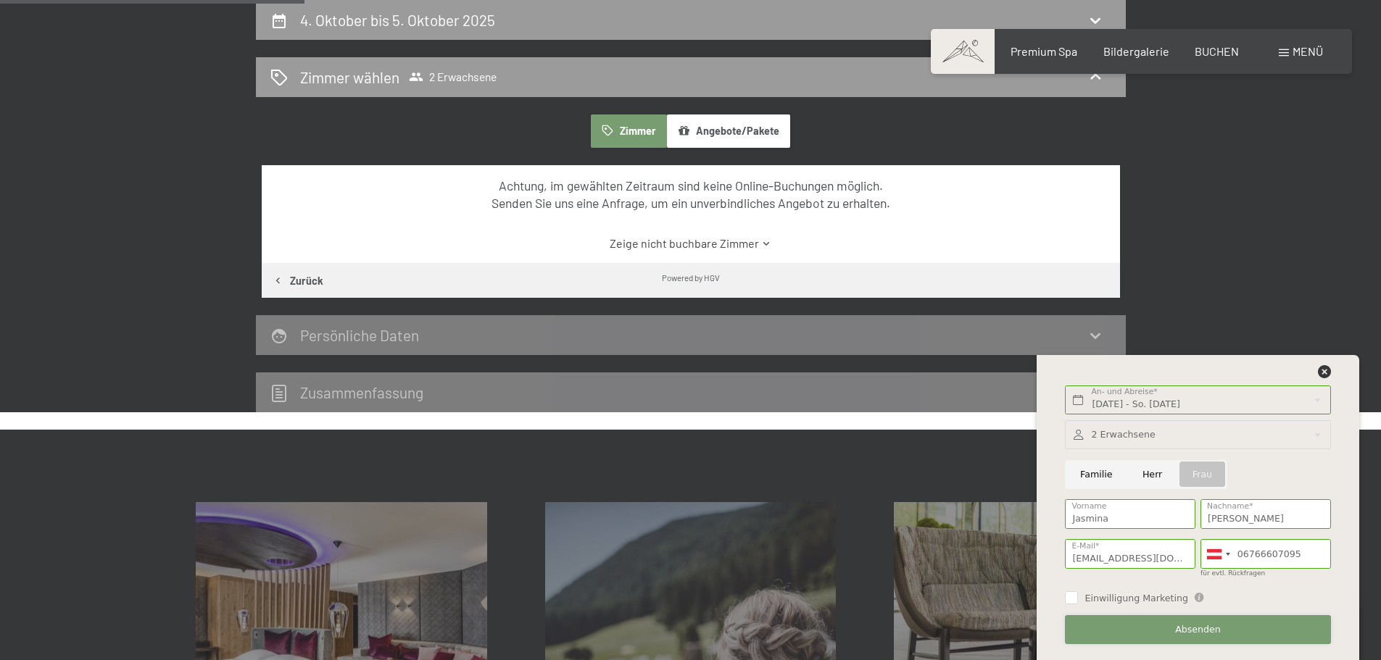
click at [1207, 631] on span "Absenden" at bounding box center [1198, 629] width 46 height 13
